Goal: Task Accomplishment & Management: Complete application form

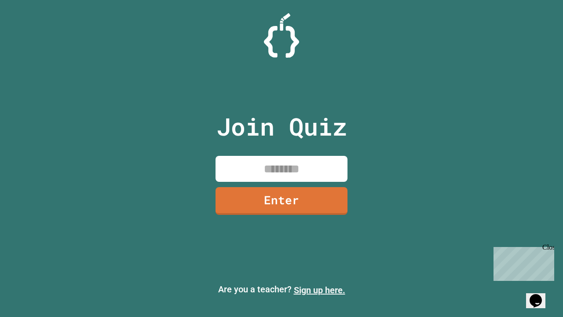
click at [319, 290] on link "Sign up here." at bounding box center [319, 289] width 51 height 11
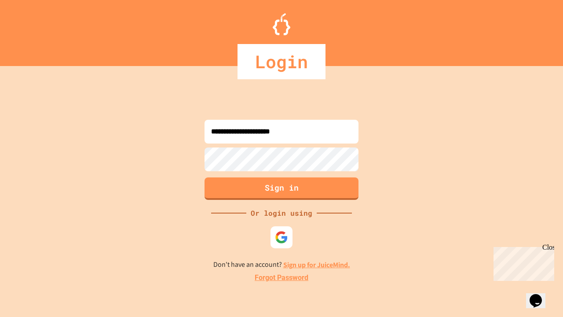
type input "**********"
